Goal: Information Seeking & Learning: Learn about a topic

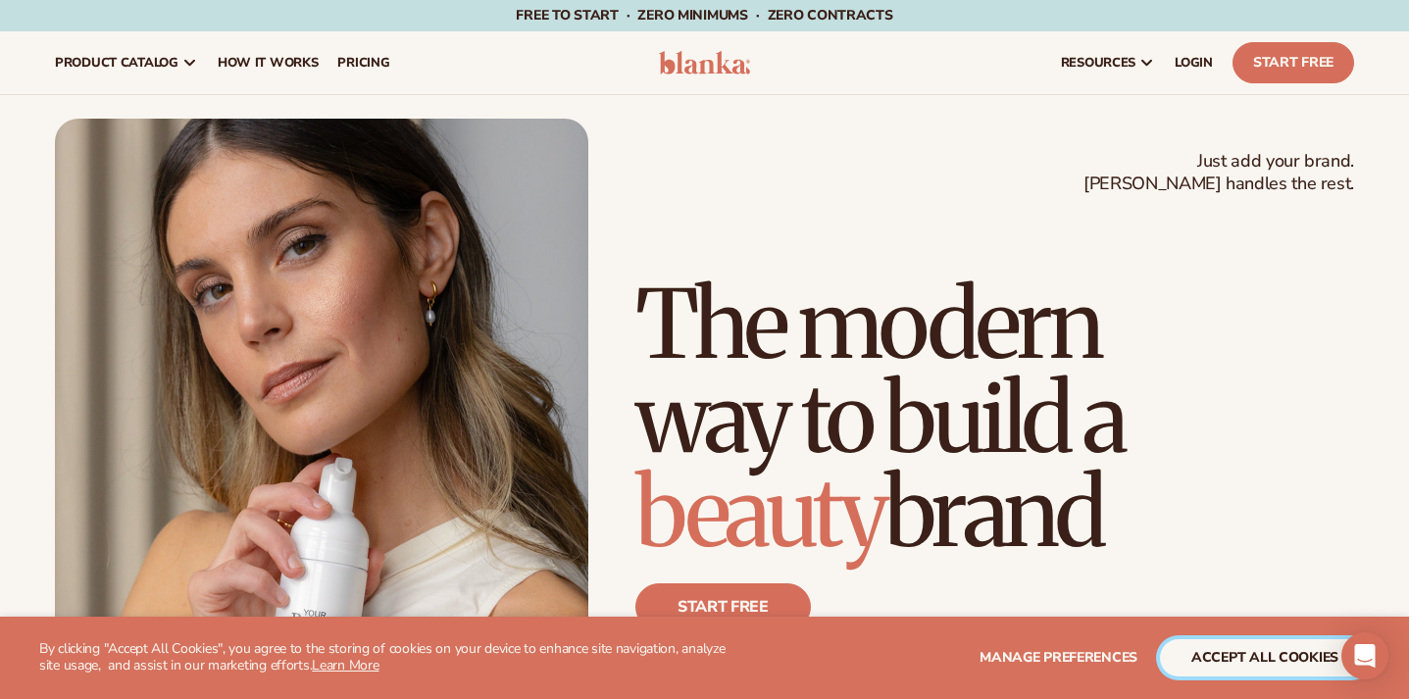
click at [1232, 658] on button "accept all cookies" at bounding box center [1265, 657] width 210 height 37
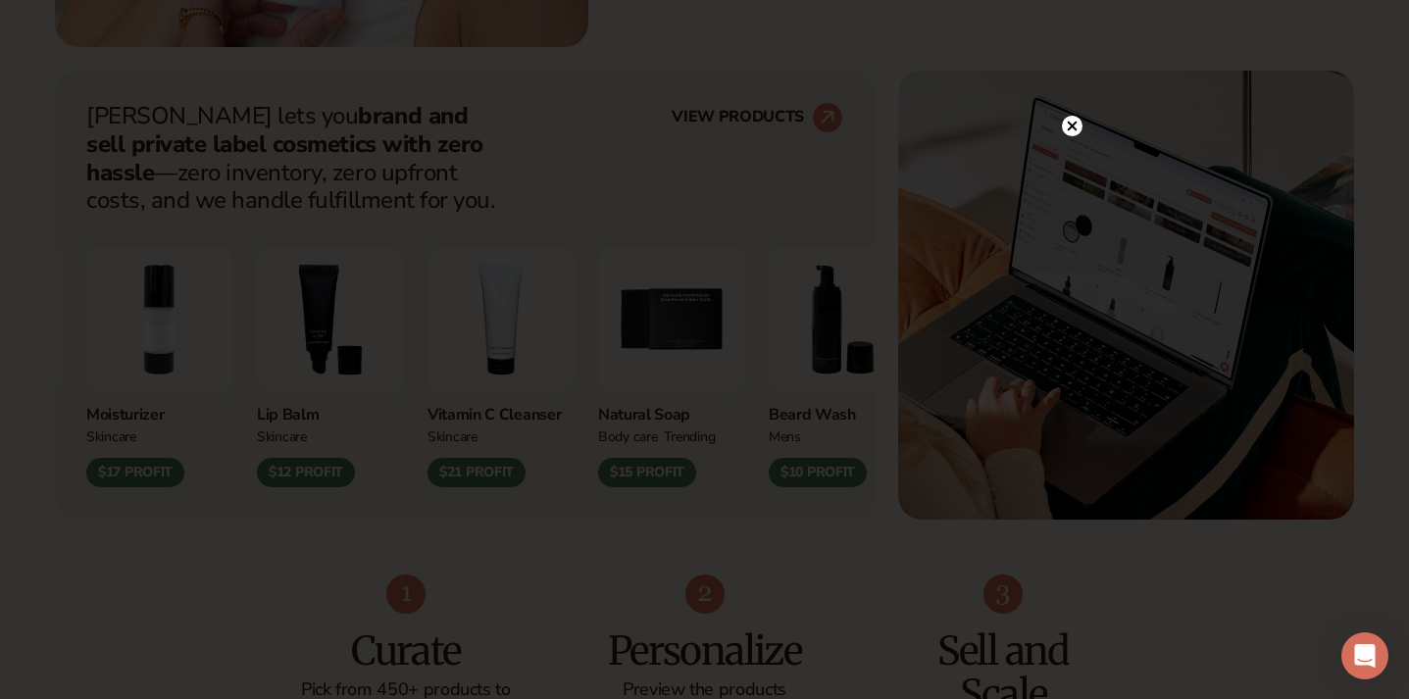
scroll to position [793, 0]
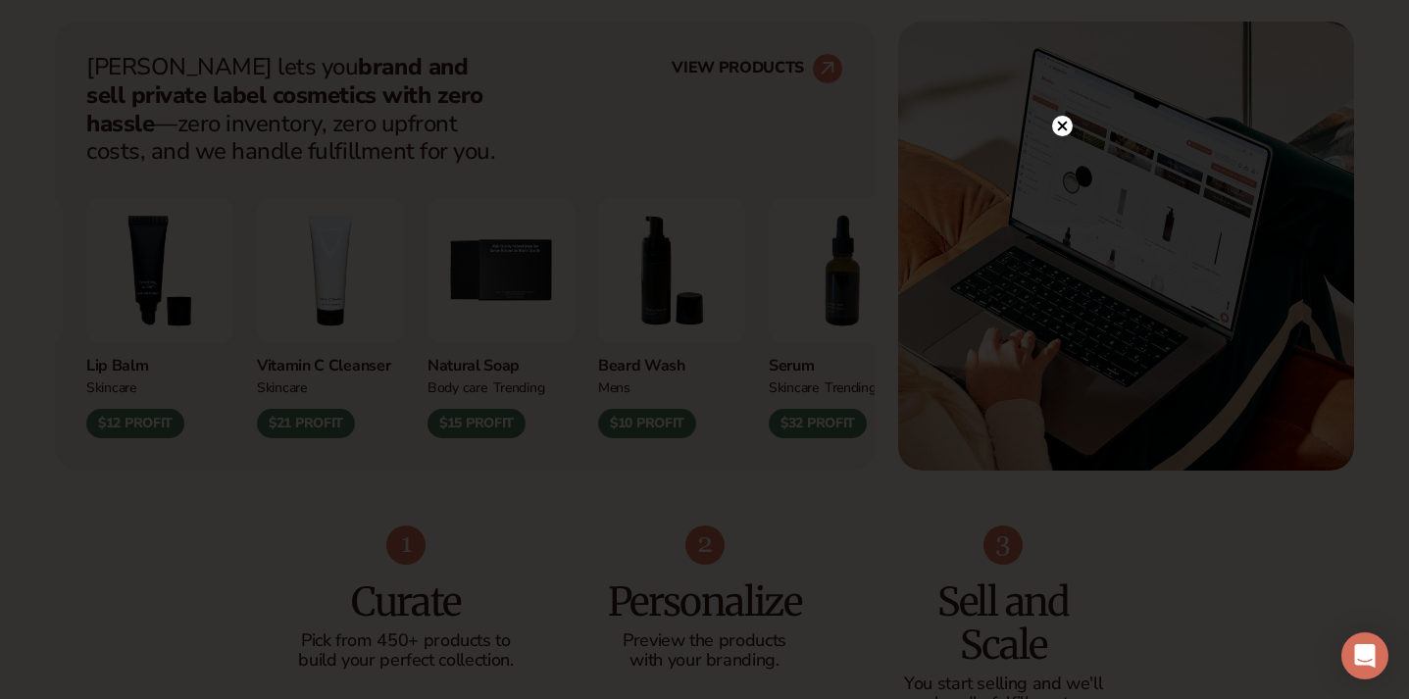
click at [1064, 127] on icon at bounding box center [1062, 127] width 10 height 10
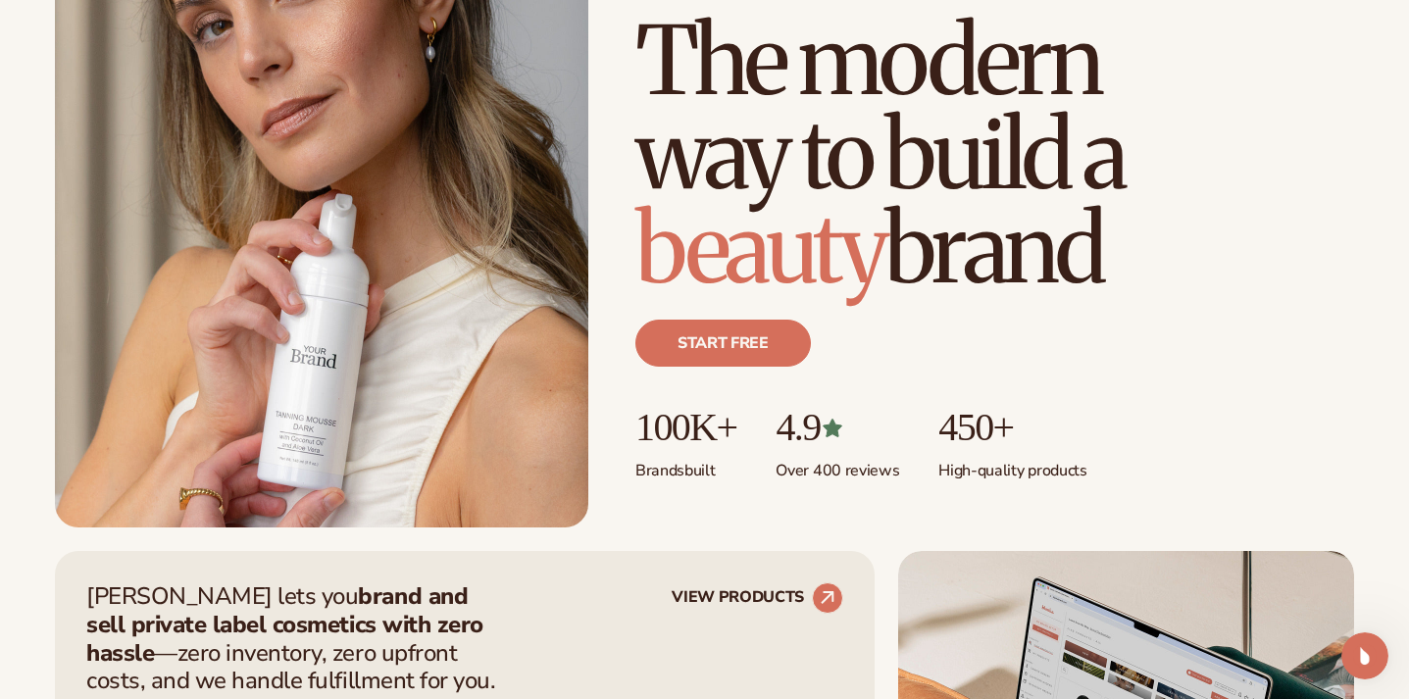
scroll to position [0, 0]
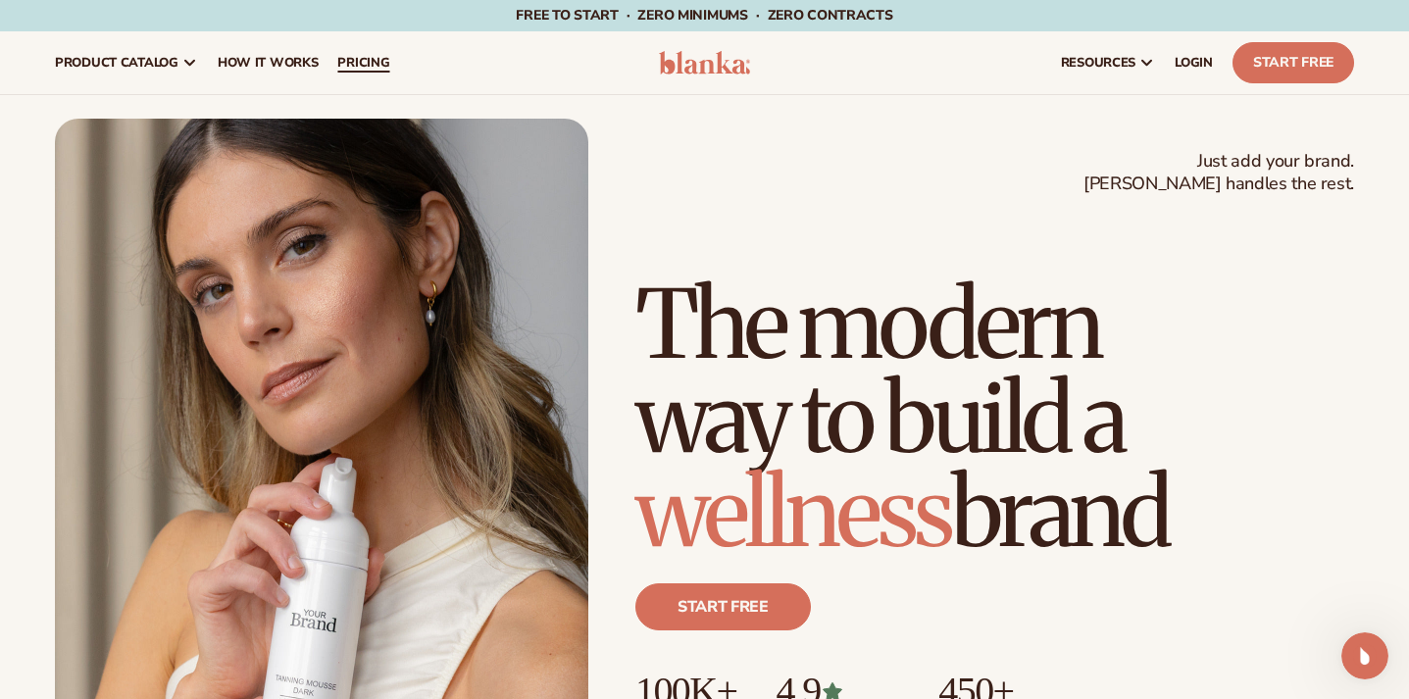
click at [362, 66] on span "pricing" at bounding box center [363, 63] width 52 height 16
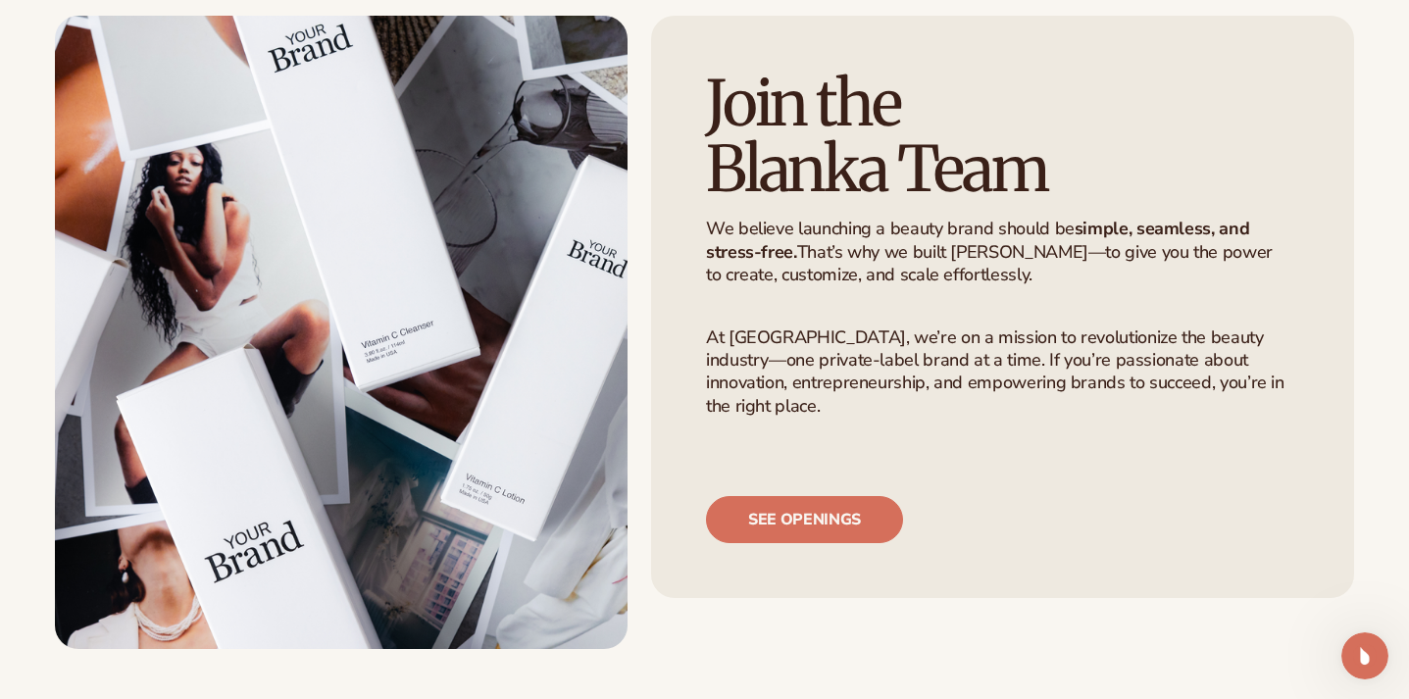
scroll to position [106, 0]
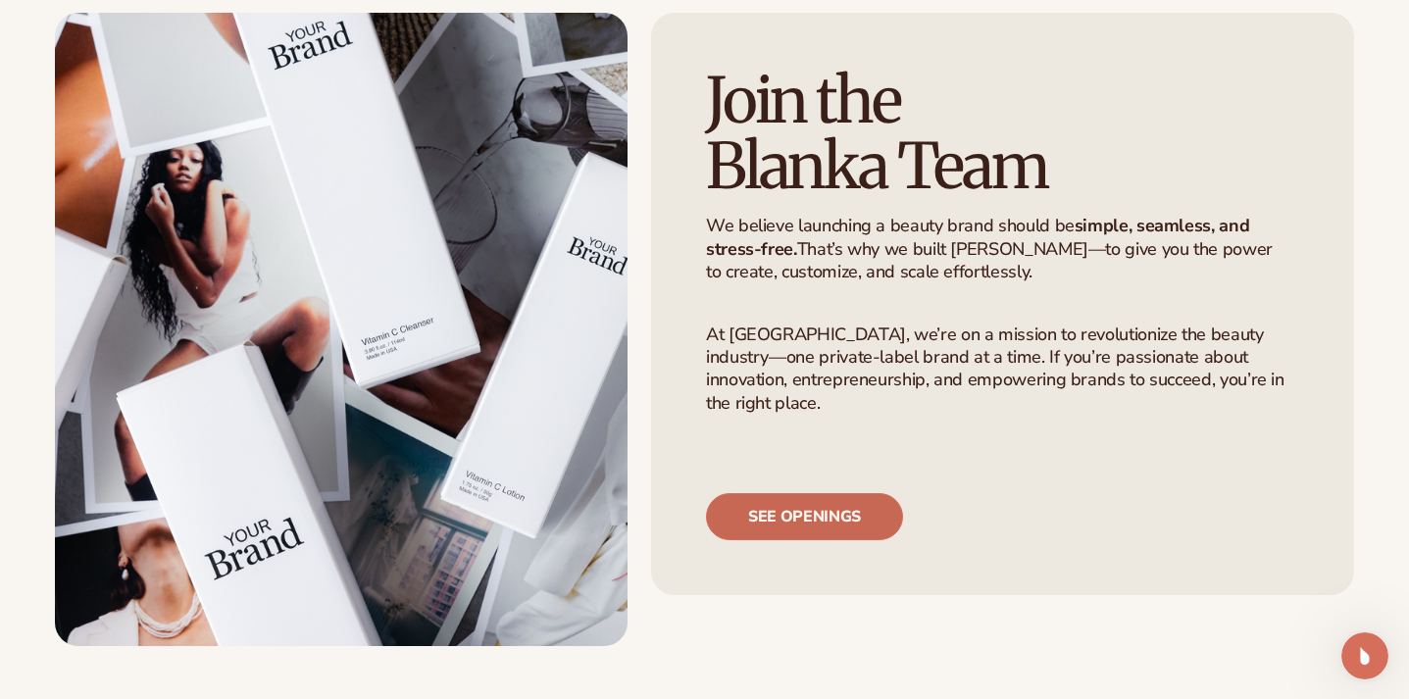
click at [797, 516] on link "See openings" at bounding box center [804, 516] width 197 height 47
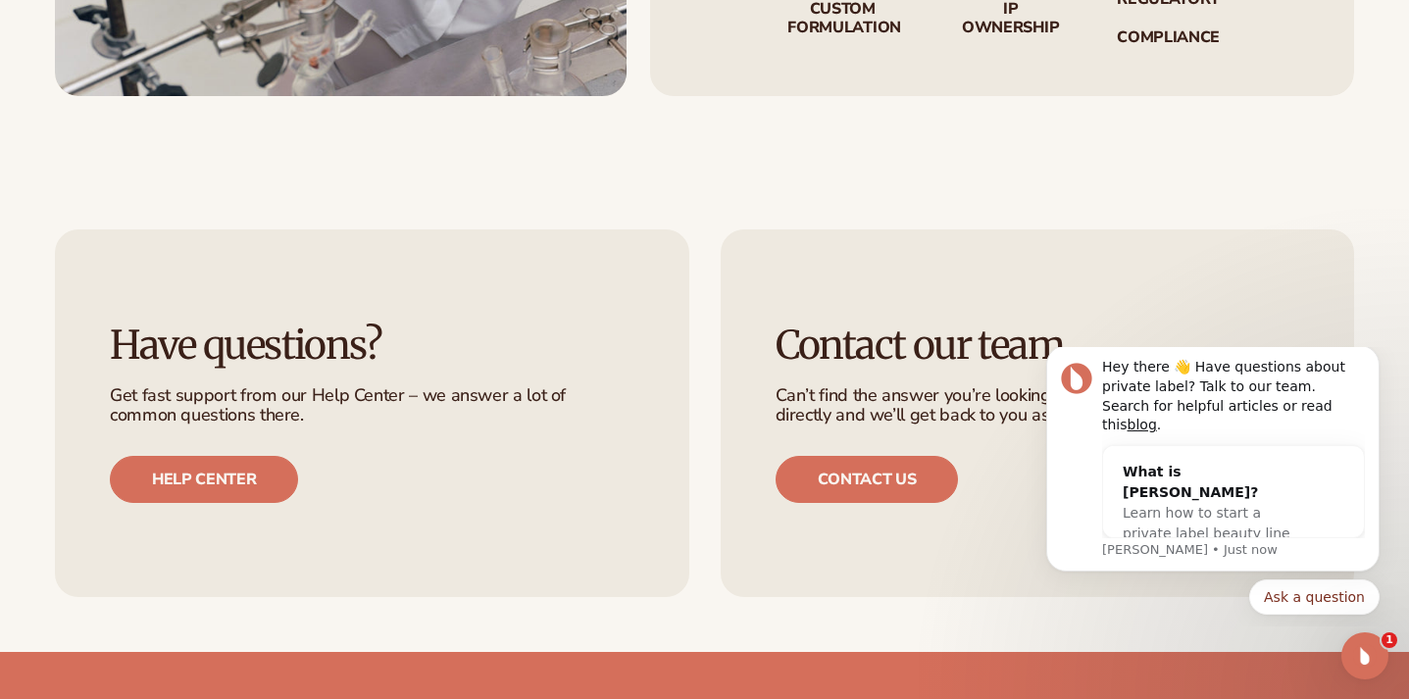
scroll to position [3792, 0]
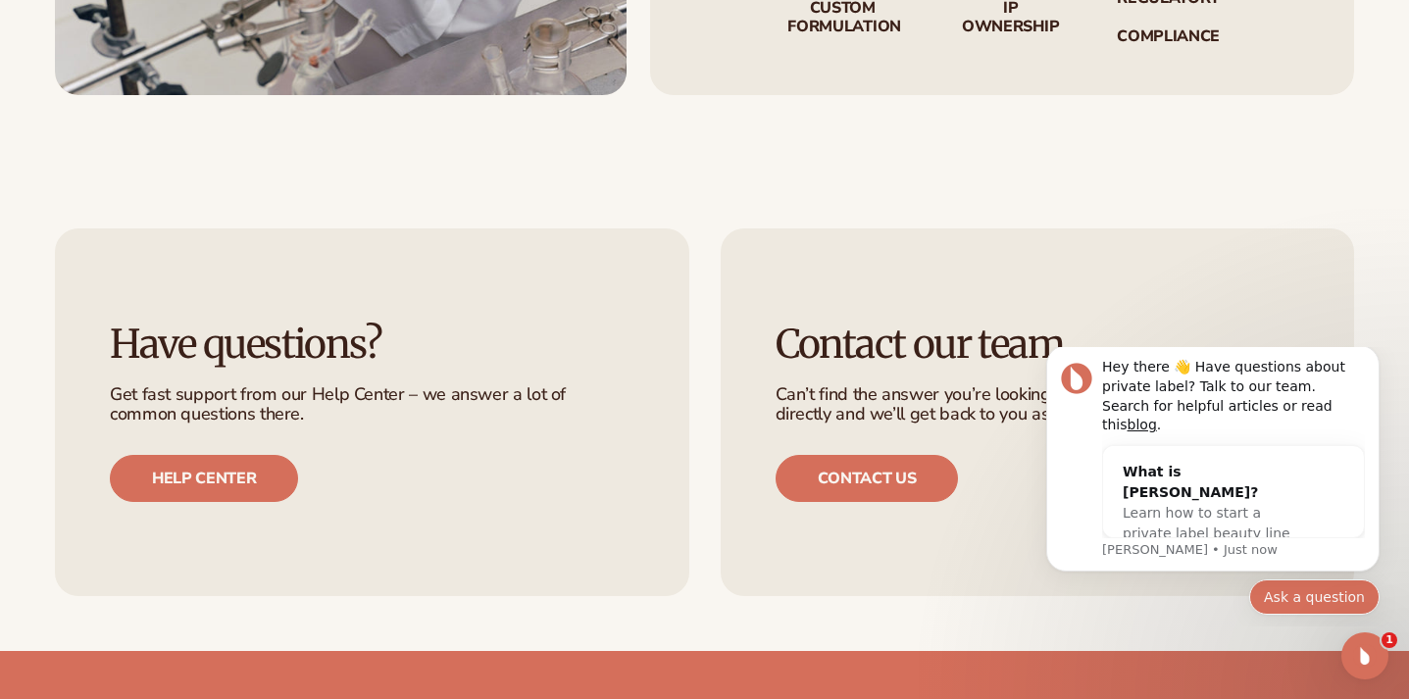
click at [1308, 598] on button "Ask a question" at bounding box center [1314, 596] width 130 height 35
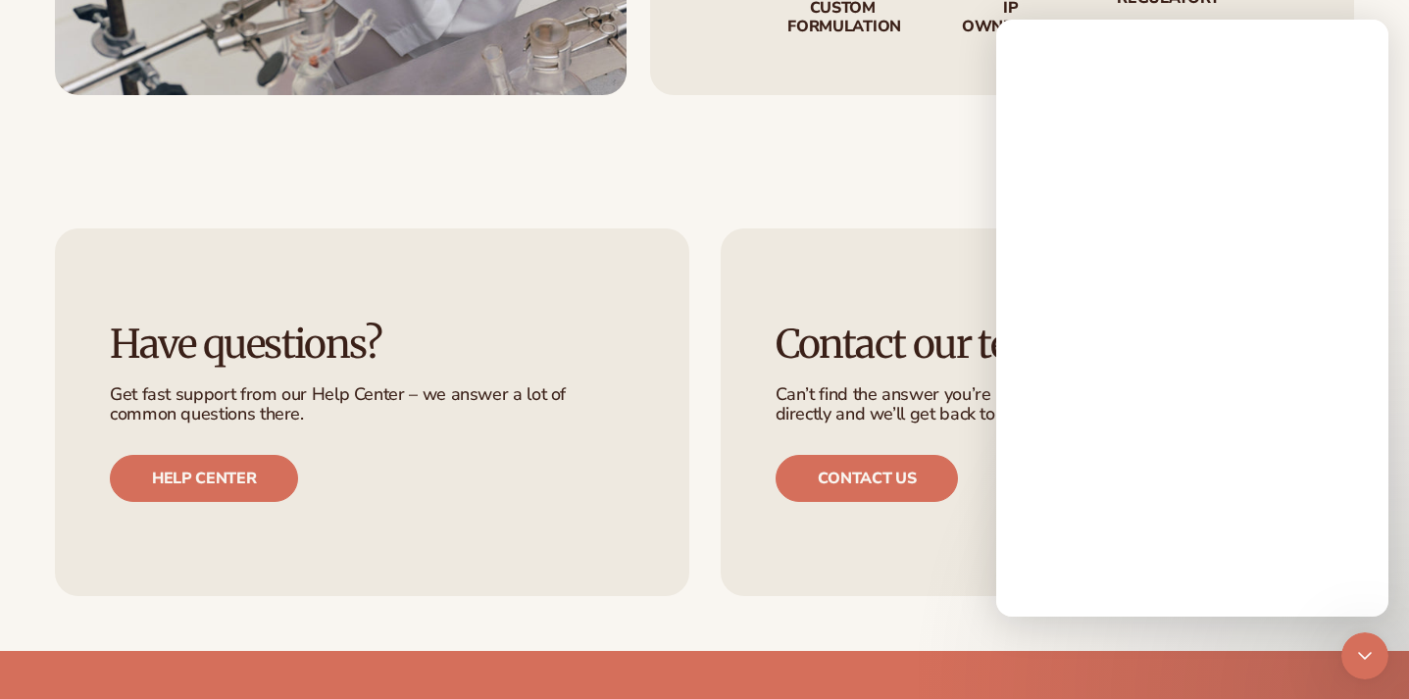
scroll to position [0, 0]
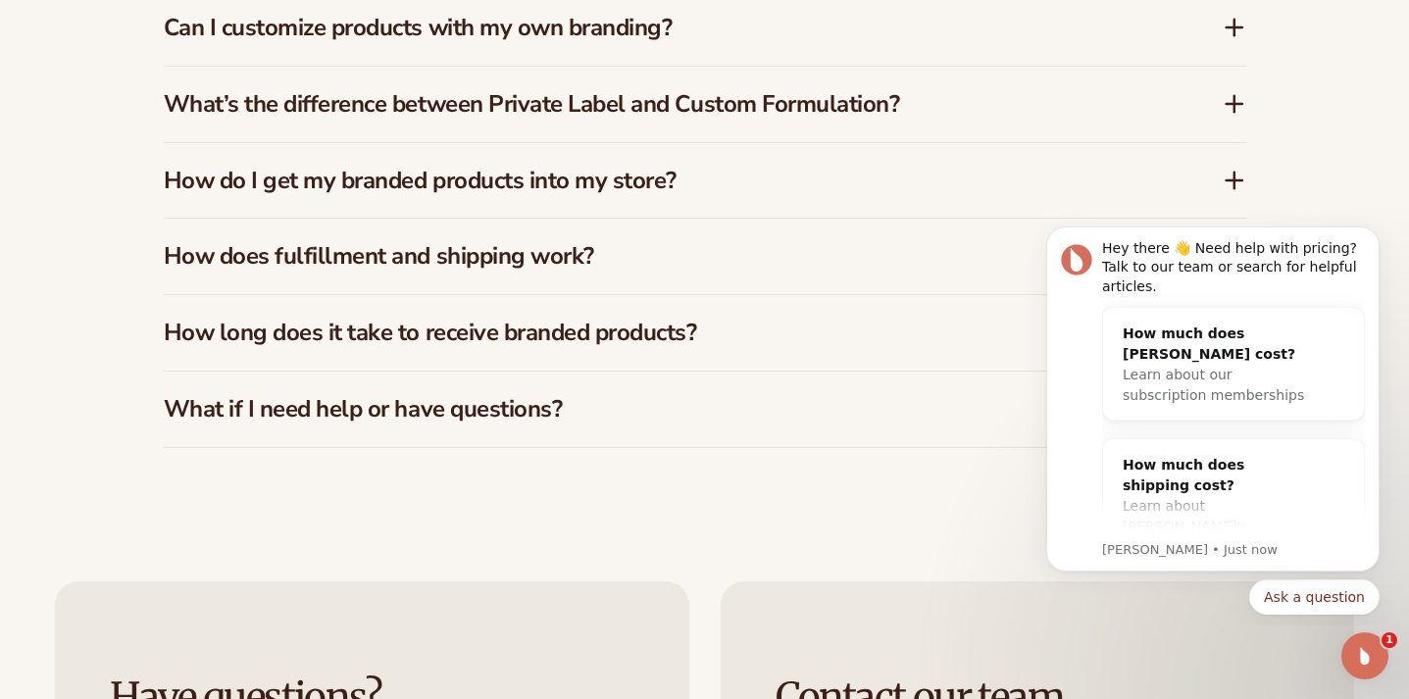
scroll to position [3120, 0]
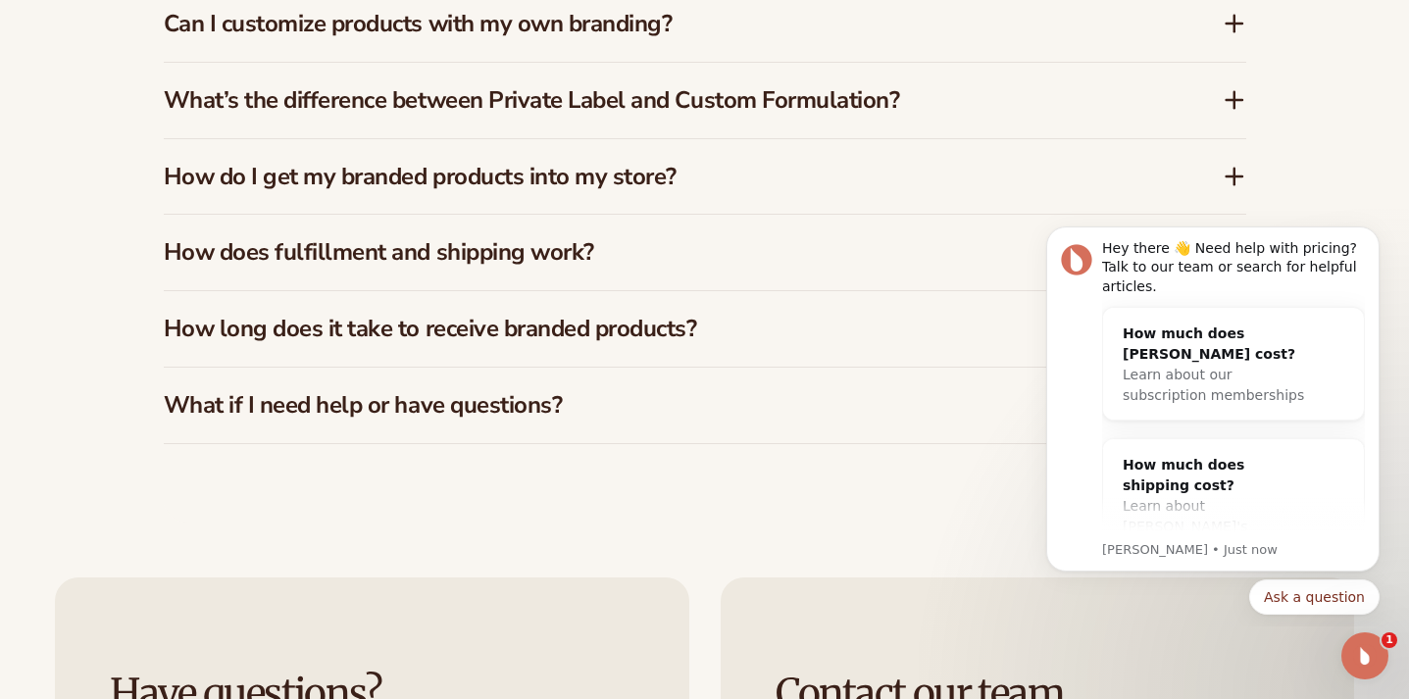
click at [560, 331] on div "How long does it take to receive branded products?" at bounding box center [705, 328] width 1082 height 75
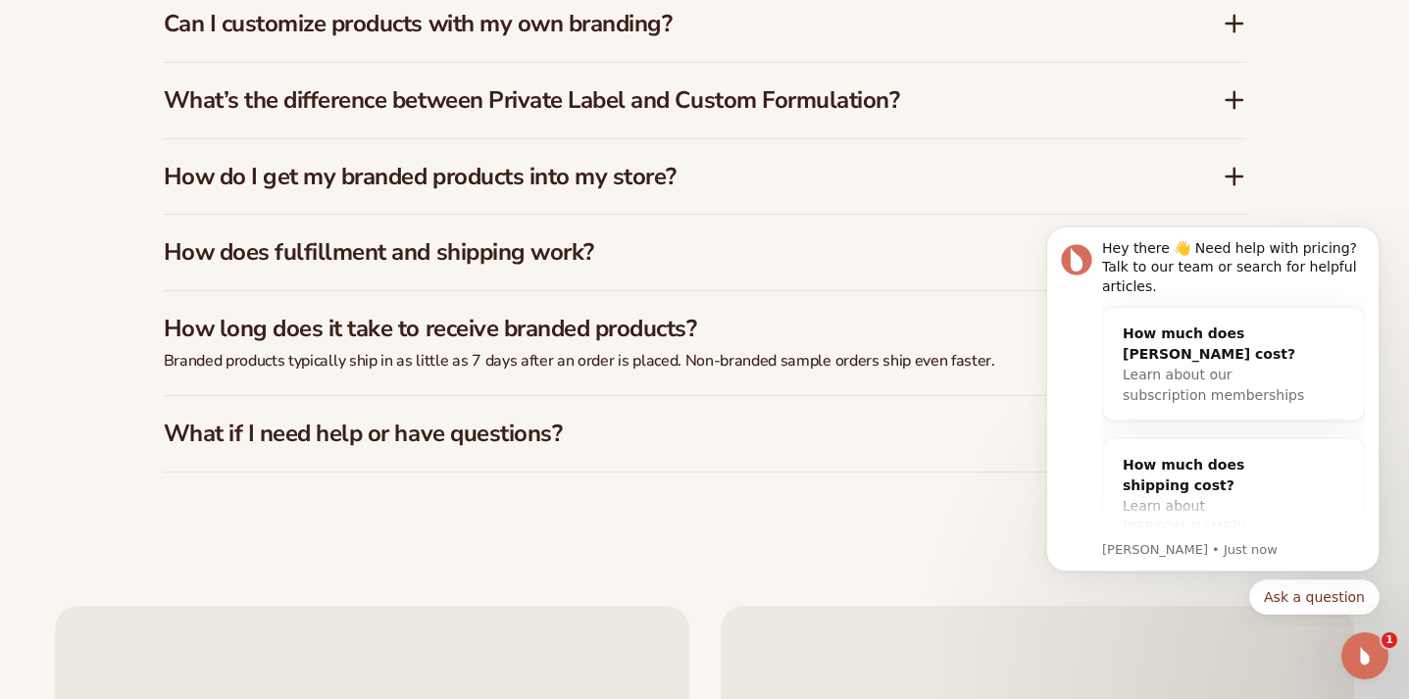
click at [527, 420] on h3 "What if I need help or have questions?" at bounding box center [664, 434] width 1000 height 28
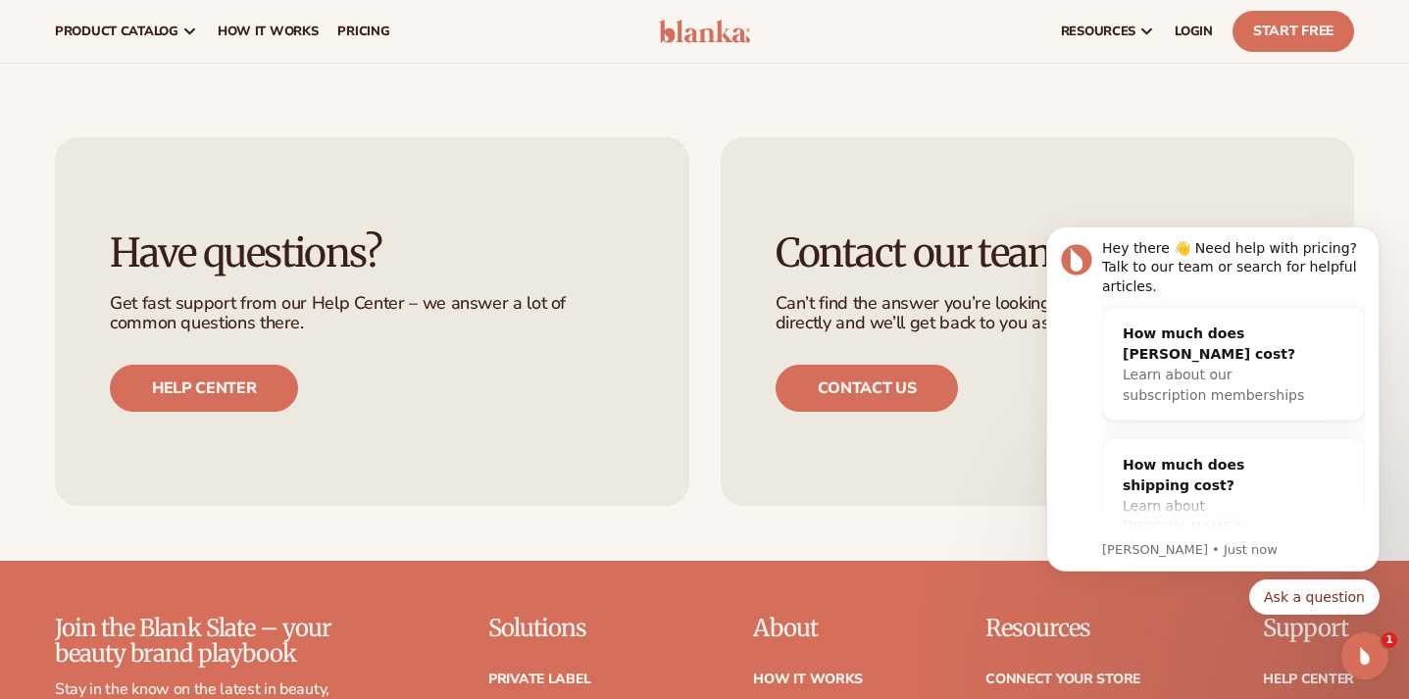
scroll to position [3623, 0]
